Goal: Task Accomplishment & Management: Manage account settings

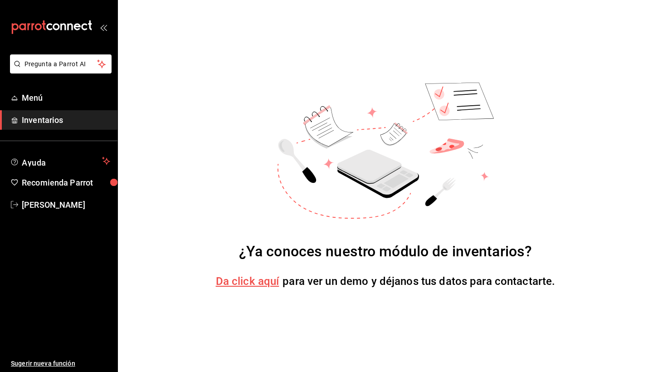
click at [246, 285] on span "Da click aquí" at bounding box center [248, 281] width 64 height 13
click at [77, 118] on span "Inventarios" at bounding box center [66, 120] width 88 height 12
click at [246, 280] on span "Da click aquí" at bounding box center [248, 281] width 64 height 13
click at [61, 204] on span "[PERSON_NAME]" at bounding box center [66, 205] width 88 height 12
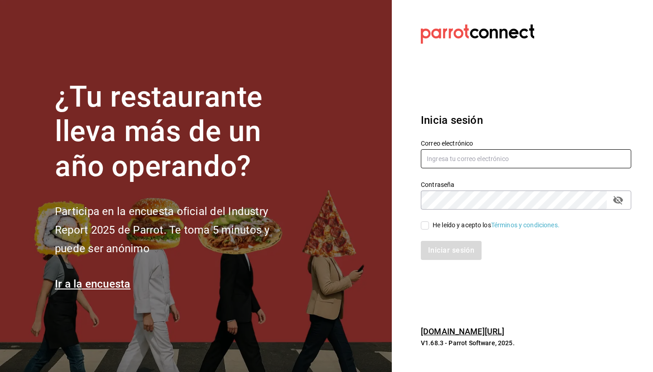
click at [585, 158] on input "text" at bounding box center [526, 158] width 211 height 19
type input "[PERSON_NAME][EMAIL_ADDRESS][DOMAIN_NAME]"
click at [420, 224] on div "He leído y acepto los Términos y condiciones." at bounding box center [520, 220] width 221 height 21
click at [424, 226] on input "He leído y acepto los Términos y condiciones." at bounding box center [425, 225] width 8 height 8
checkbox input "true"
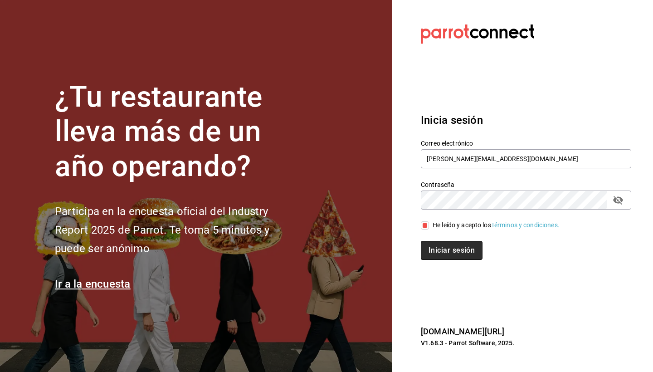
click at [440, 245] on button "Iniciar sesión" at bounding box center [452, 250] width 62 height 19
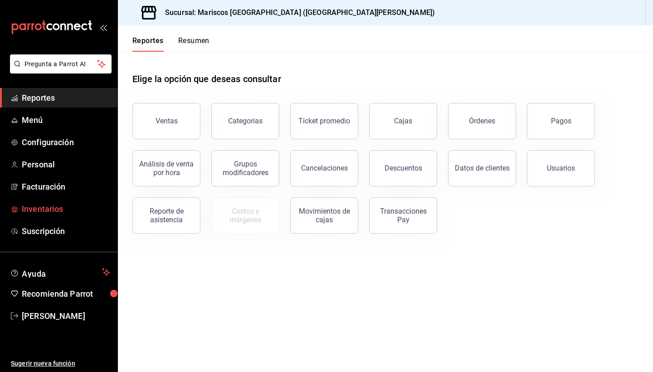
click at [80, 208] on span "Inventarios" at bounding box center [66, 209] width 88 height 12
